Goal: Transaction & Acquisition: Book appointment/travel/reservation

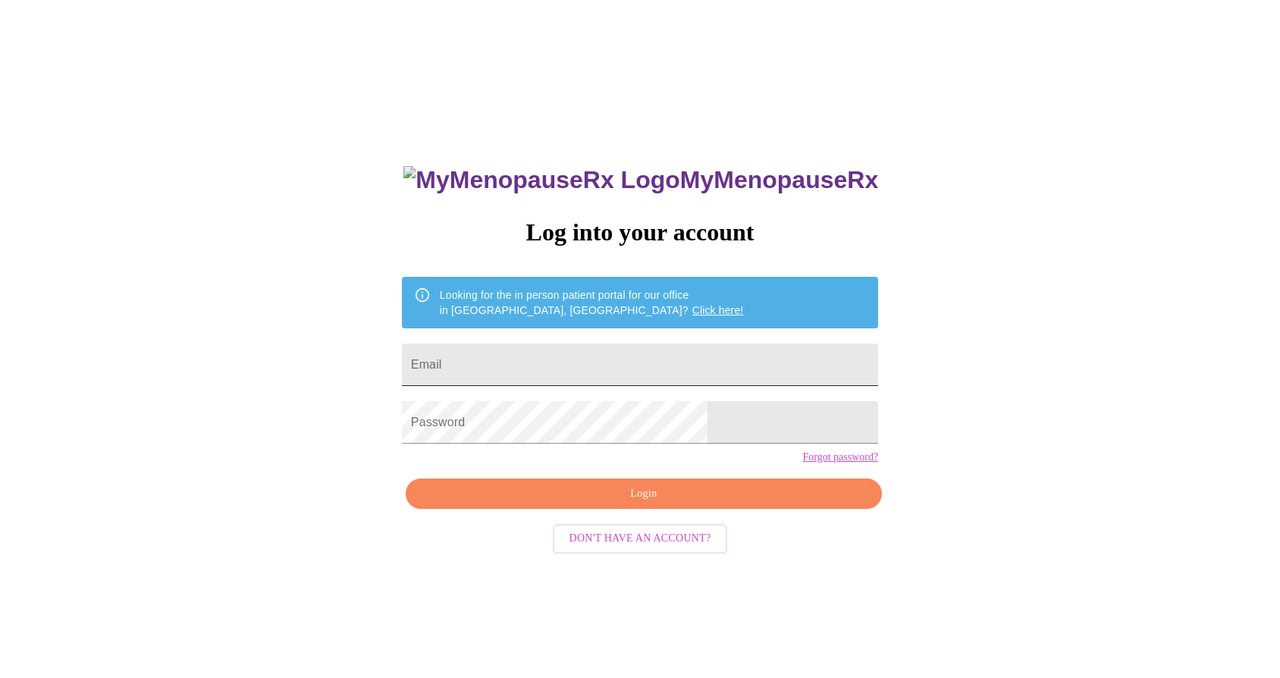
click at [613, 357] on input "Email" at bounding box center [640, 365] width 476 height 42
type input "ashleyhobbs511@gmail.com"
click at [634, 504] on span "Login" at bounding box center [643, 494] width 441 height 19
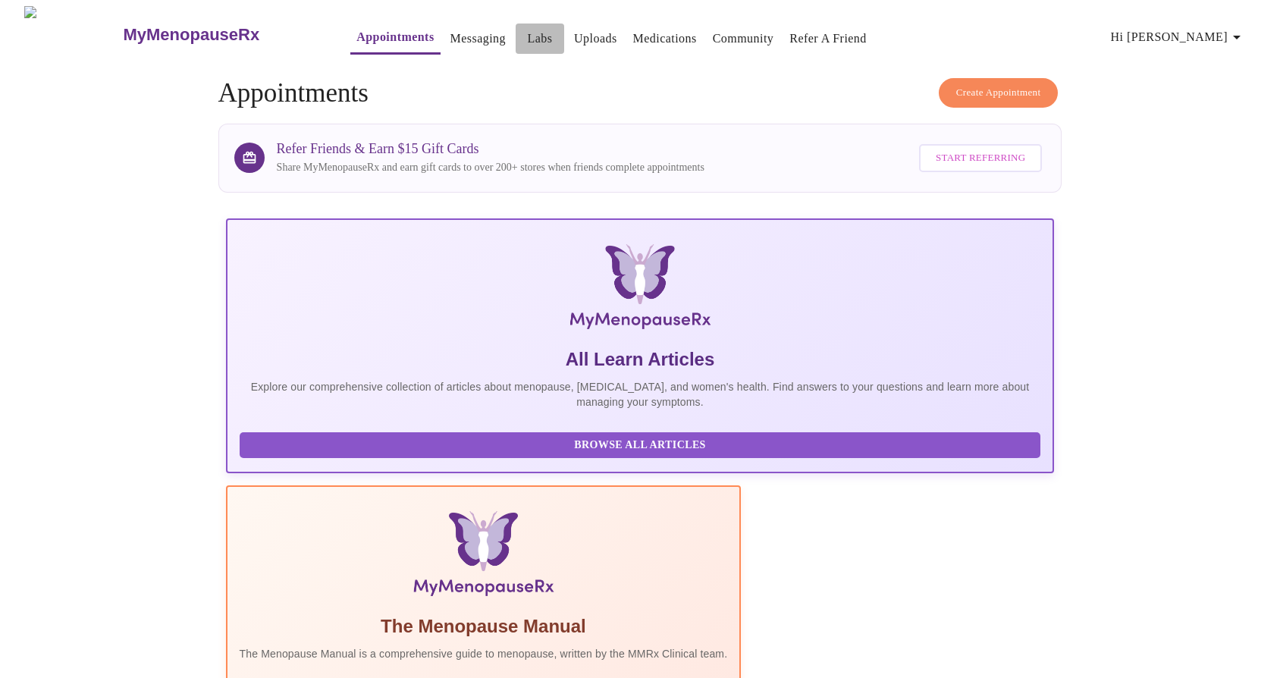
click at [528, 35] on link "Labs" at bounding box center [540, 38] width 25 height 21
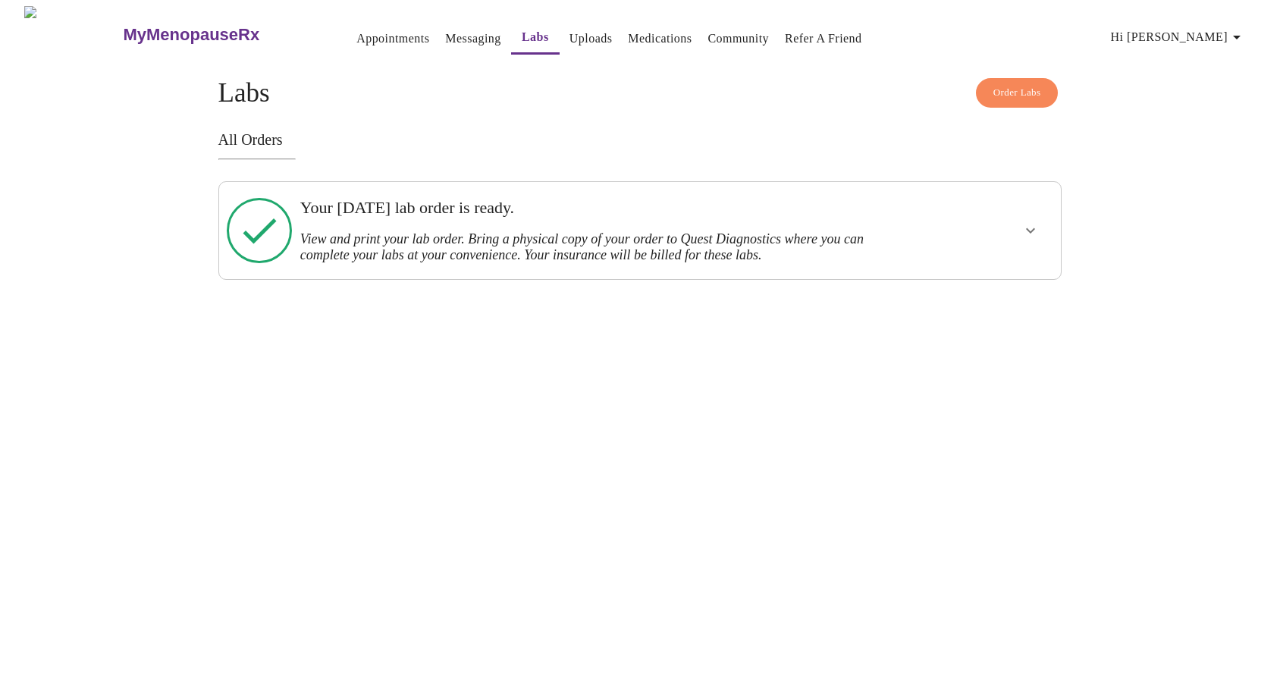
click at [356, 42] on link "Appointments" at bounding box center [392, 38] width 73 height 21
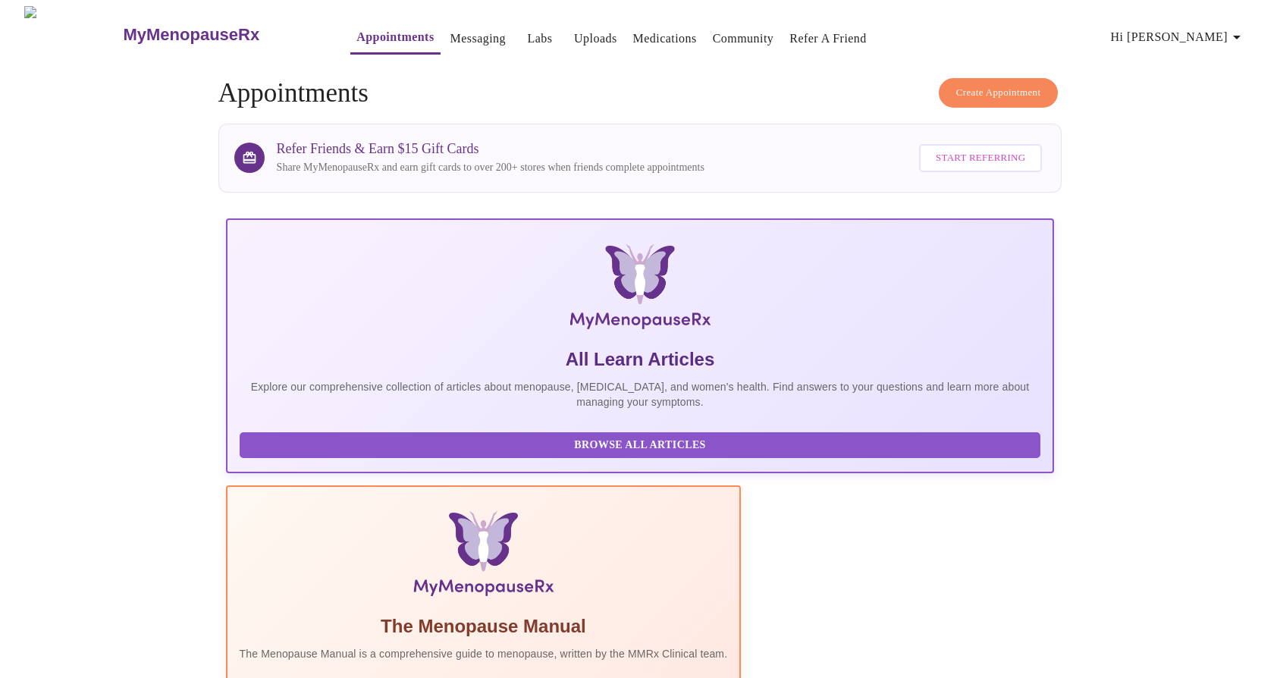
click at [1010, 86] on span "Create Appointment" at bounding box center [998, 92] width 85 height 17
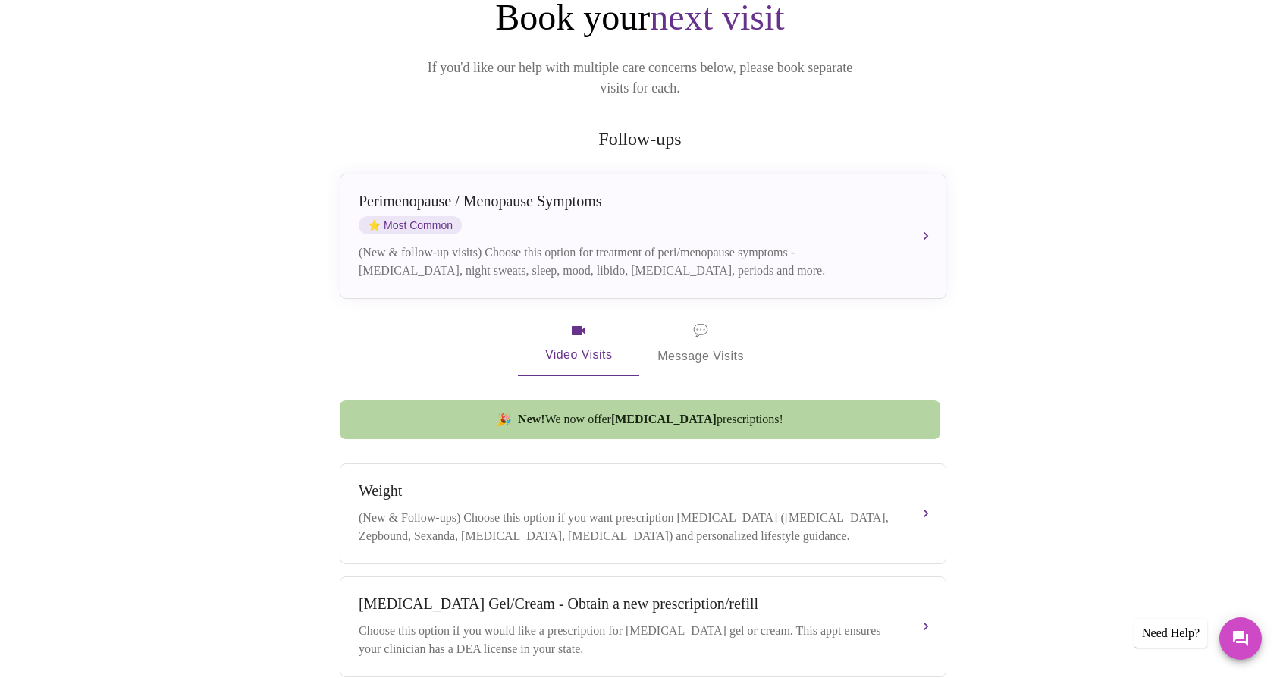
scroll to position [181, 0]
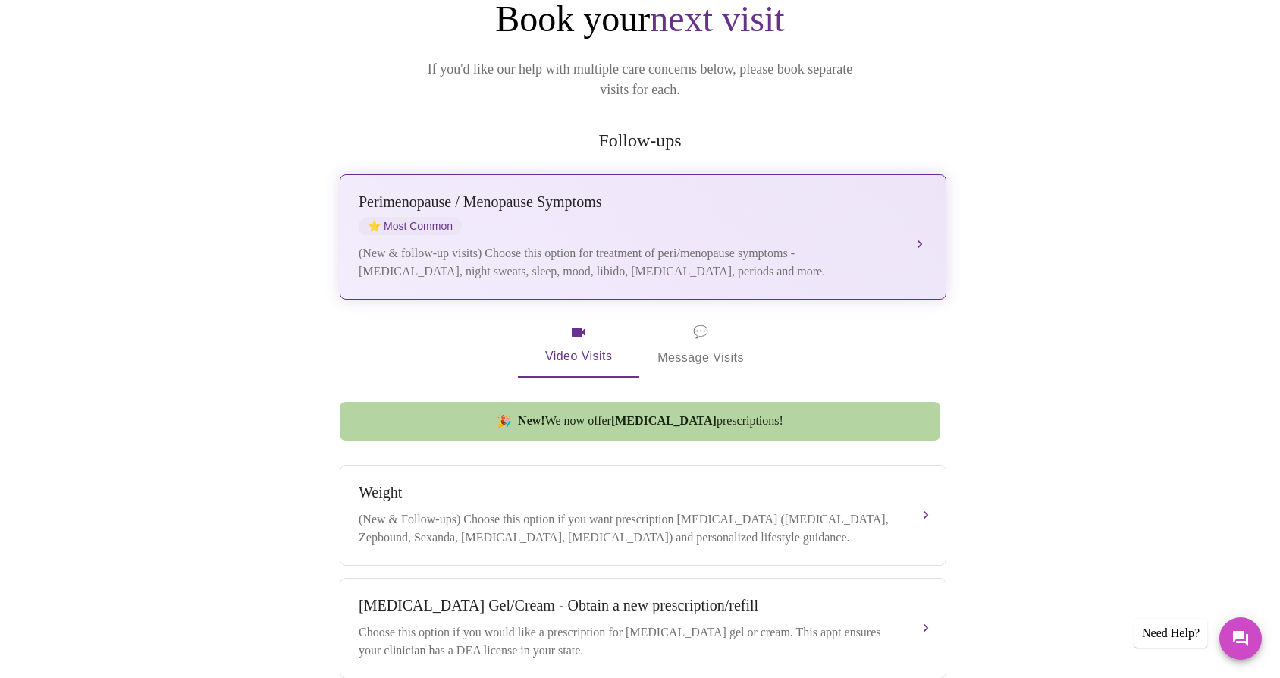
click at [886, 215] on div "Perimenopause / Menopause Symptoms ⭐ Most Common (New & follow-up visits) Choos…" at bounding box center [643, 236] width 569 height 87
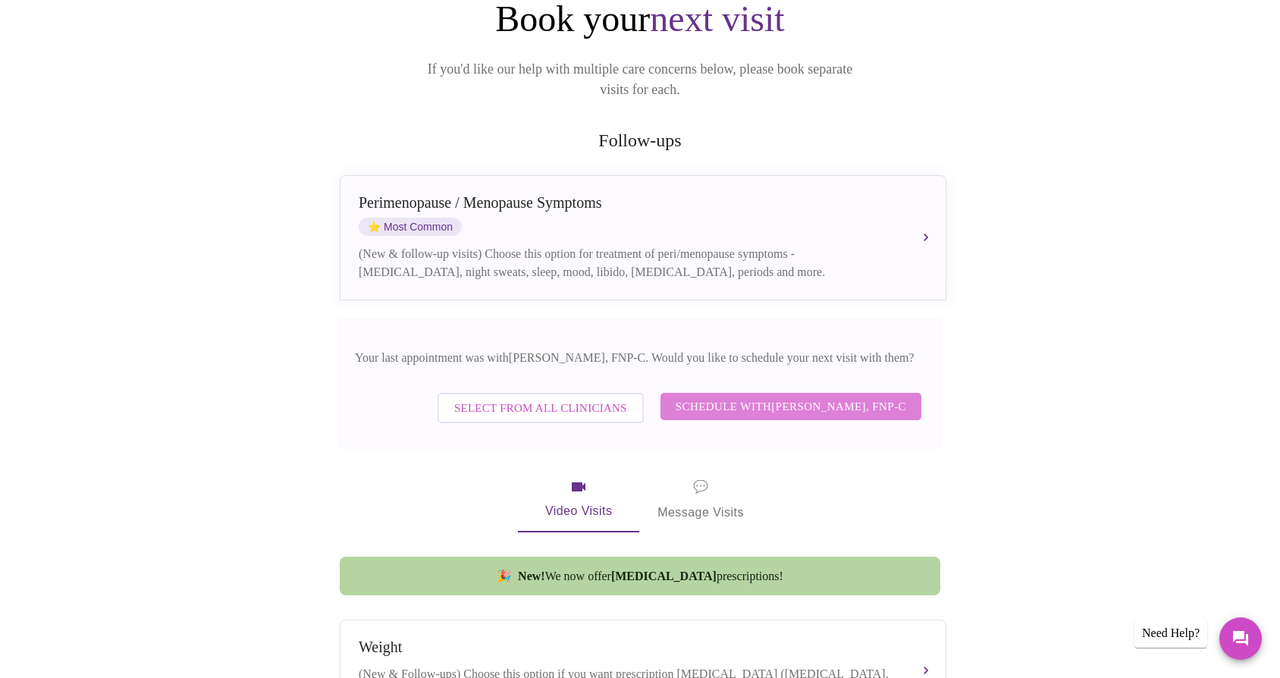
click at [846, 397] on span "Schedule with Elizabeth Hederman, FNP-C" at bounding box center [791, 407] width 231 height 20
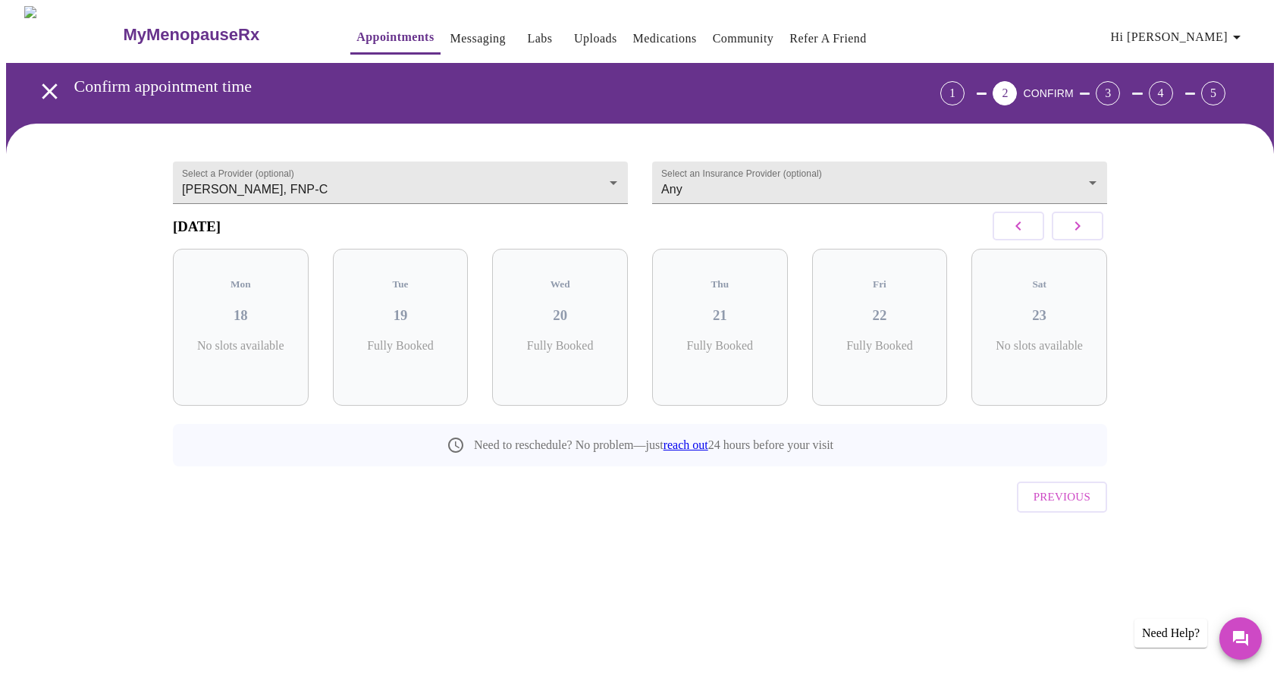
click at [1073, 235] on icon "button" at bounding box center [1077, 226] width 18 height 18
click at [1075, 234] on icon "button" at bounding box center [1077, 226] width 18 height 18
click at [428, 307] on h3 "05" at bounding box center [400, 315] width 111 height 17
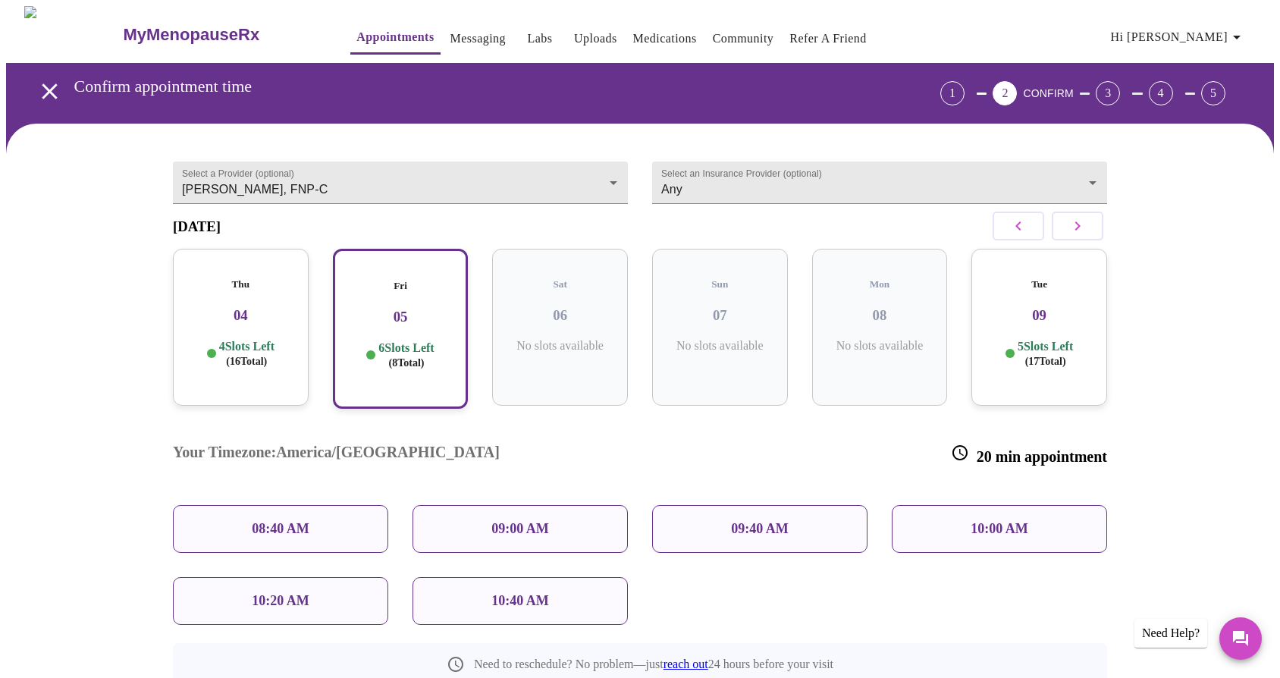
click at [937, 505] on div "10:00 AM" at bounding box center [999, 529] width 215 height 48
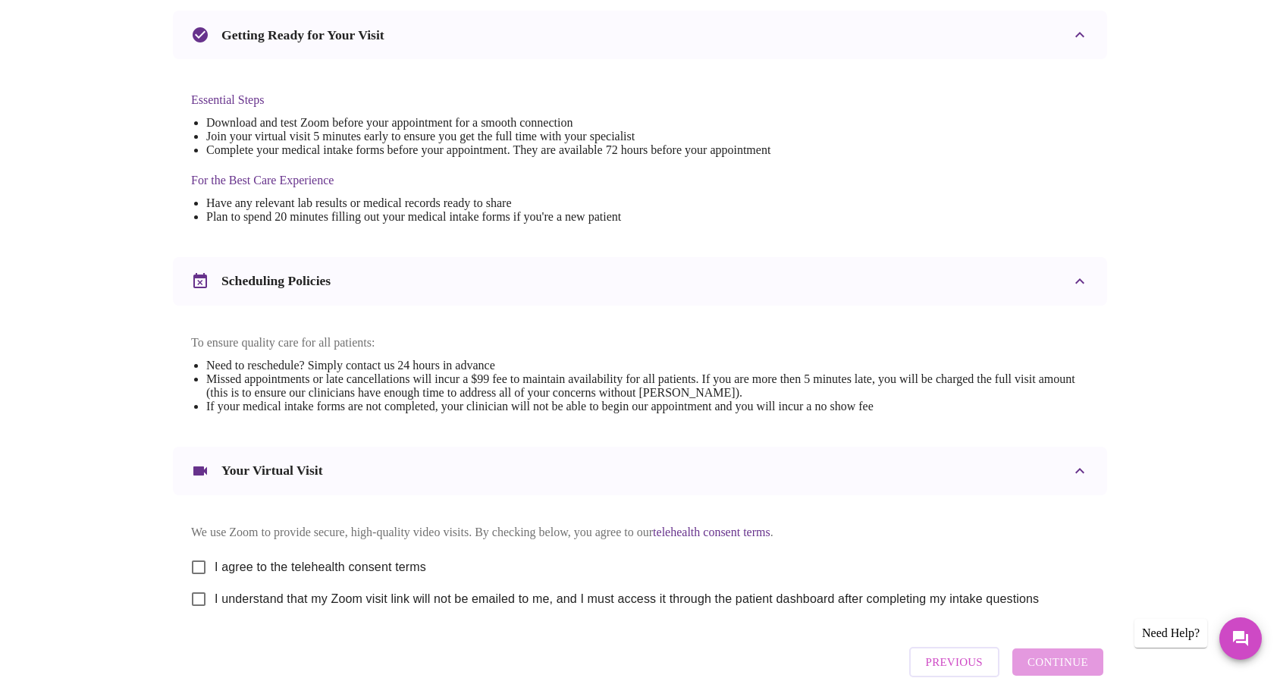
scroll to position [421, 0]
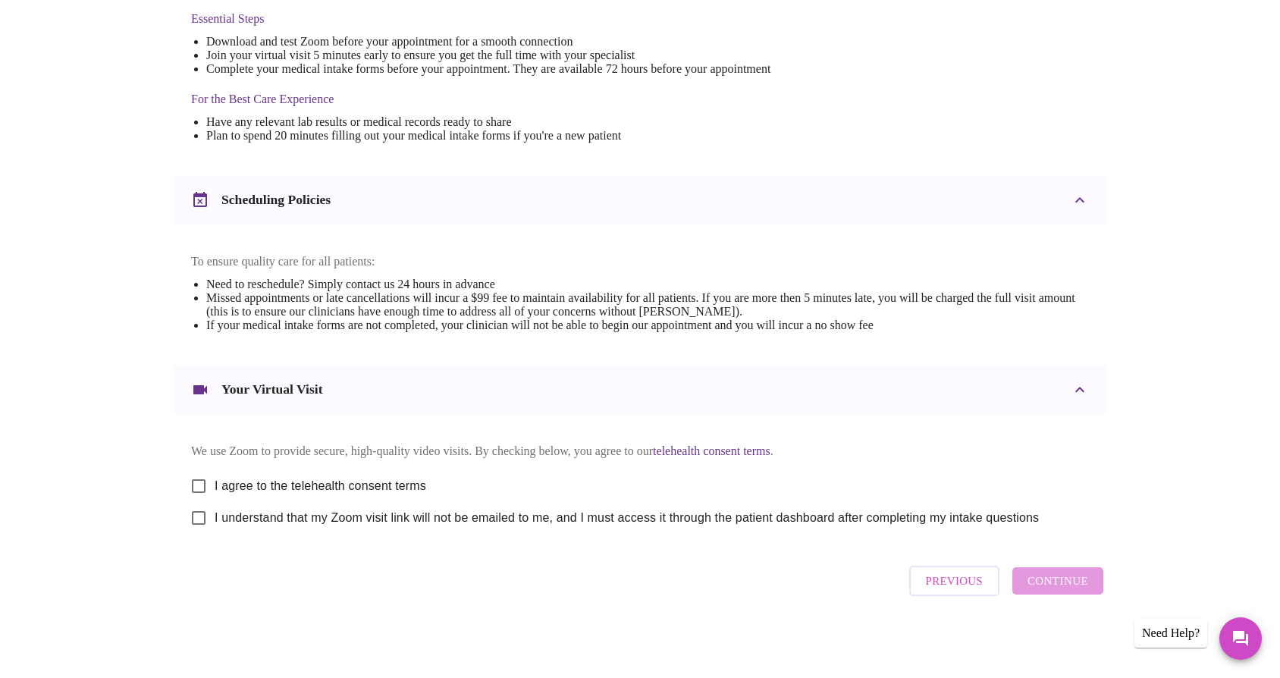
click at [197, 479] on input "I agree to the telehealth consent terms" at bounding box center [199, 486] width 32 height 32
checkbox input "true"
click at [202, 509] on input "I understand that my Zoom visit link will not be emailed to me, and I must acce…" at bounding box center [199, 518] width 32 height 32
checkbox input "true"
click at [1081, 586] on span "Continue" at bounding box center [1058, 581] width 61 height 20
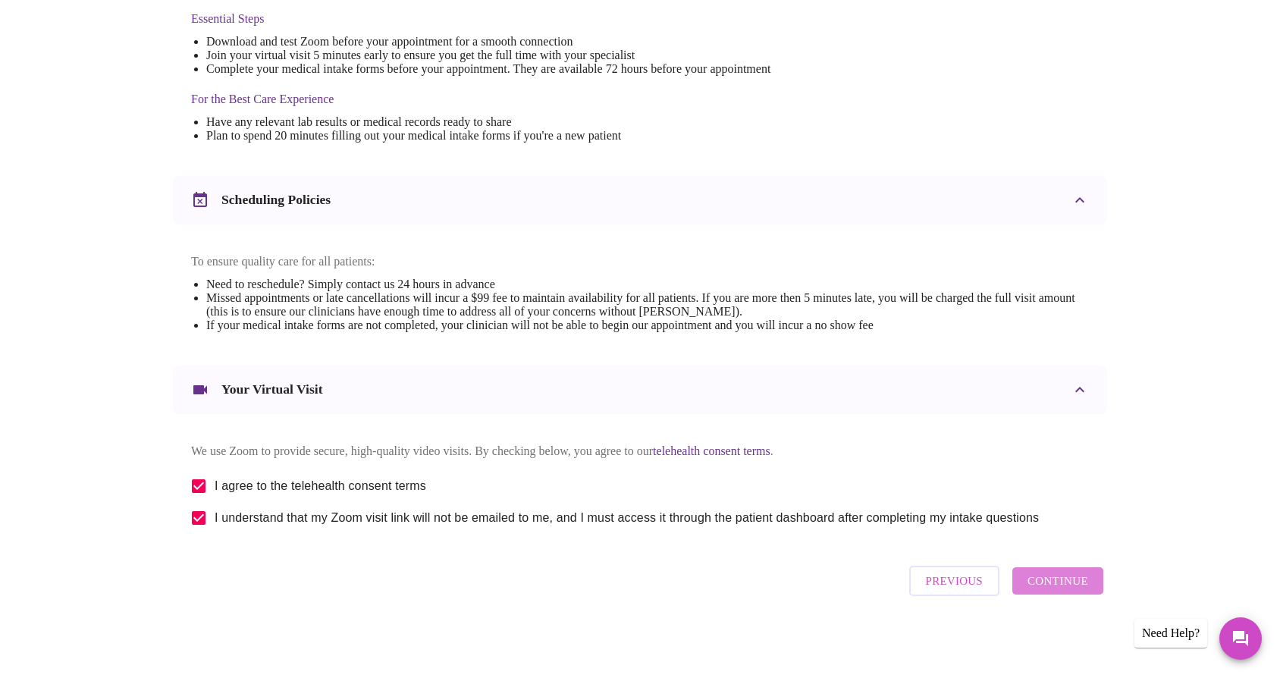
scroll to position [0, 0]
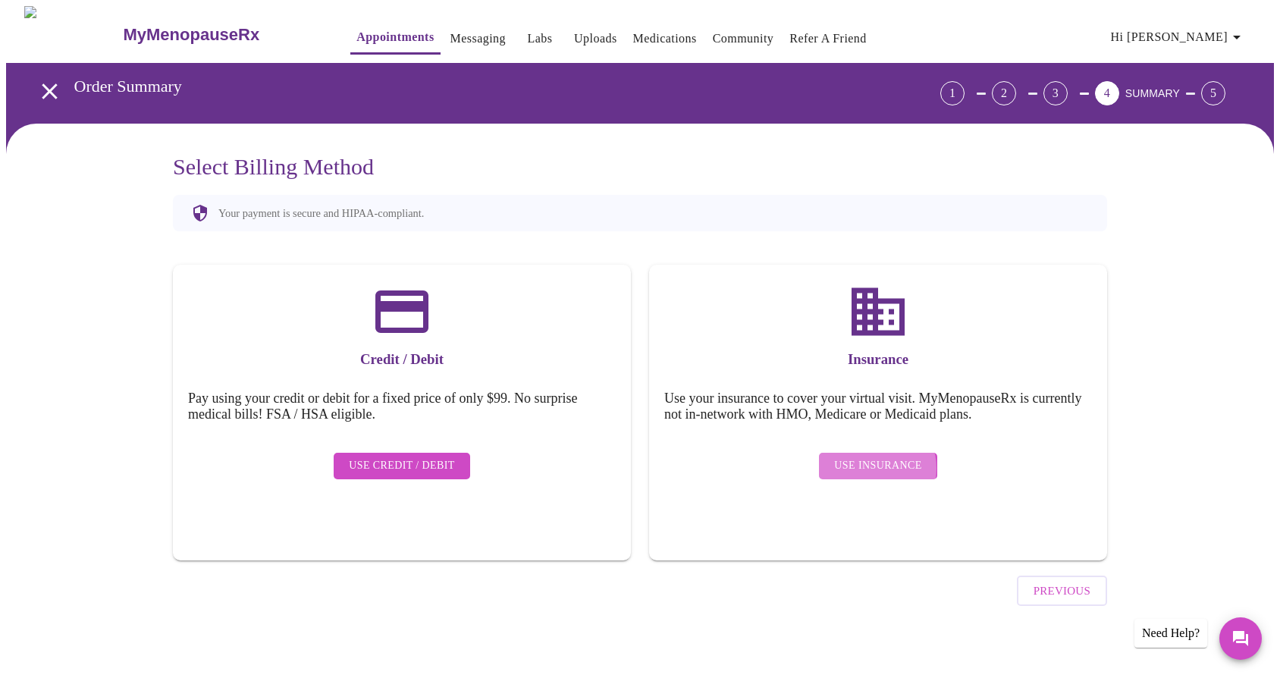
click at [873, 457] on span "Use Insurance" at bounding box center [877, 466] width 87 height 19
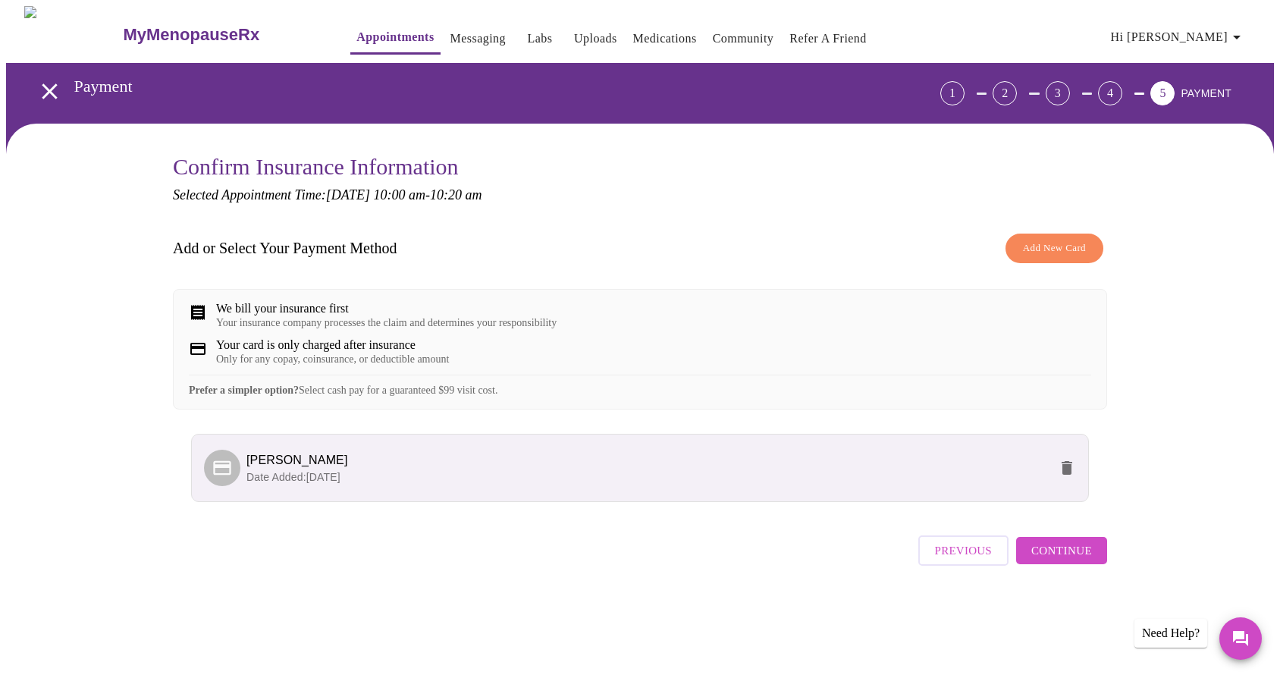
click at [730, 469] on span "Ashley Hobbs" at bounding box center [647, 460] width 802 height 18
click at [1059, 560] on span "Continue" at bounding box center [1061, 551] width 61 height 20
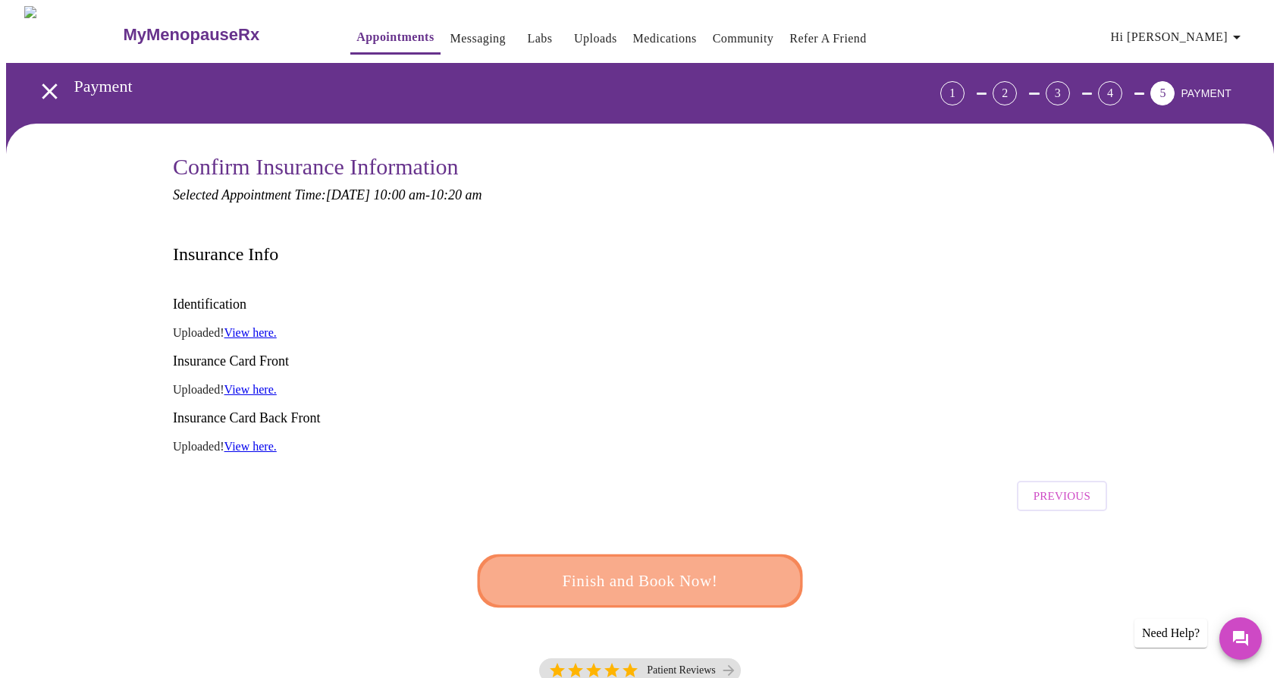
click at [730, 567] on span "Finish and Book Now!" at bounding box center [640, 581] width 281 height 28
